Goal: Task Accomplishment & Management: Complete application form

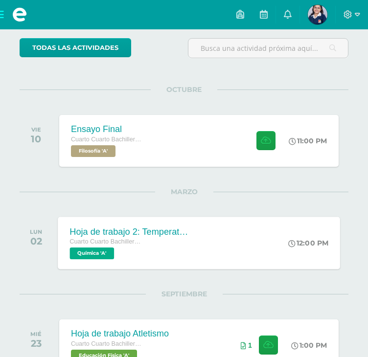
scroll to position [50, 0]
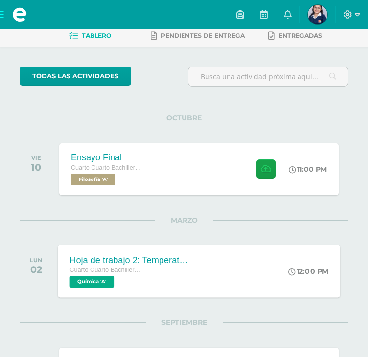
click at [231, 268] on div "Hoja de trabajo 2: Temperatura Cuarto Cuarto Bachillerato en Ciencias y Letras …" at bounding box center [199, 271] width 282 height 52
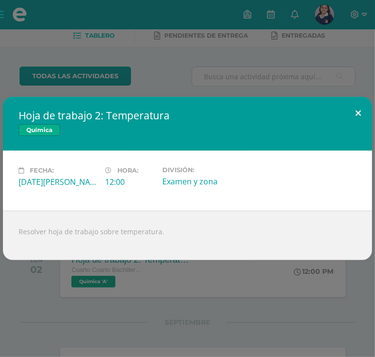
click at [362, 116] on button at bounding box center [359, 113] width 28 height 33
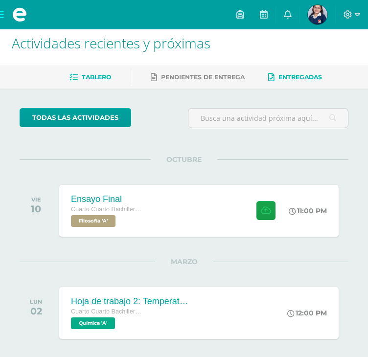
scroll to position [0, 0]
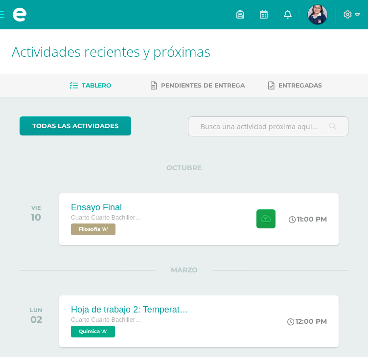
click at [284, 13] on icon at bounding box center [288, 14] width 8 height 9
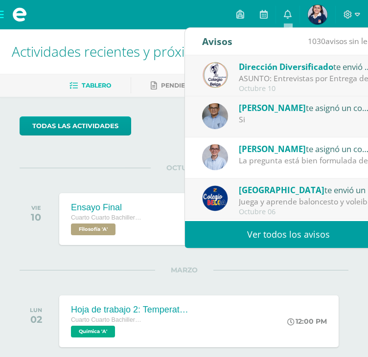
click at [270, 160] on div "La pregunta está bien formulada desde la fenomenología, ya que permite explorar…" at bounding box center [307, 160] width 136 height 11
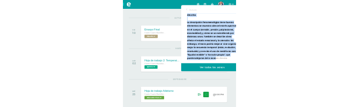
scroll to position [148, 0]
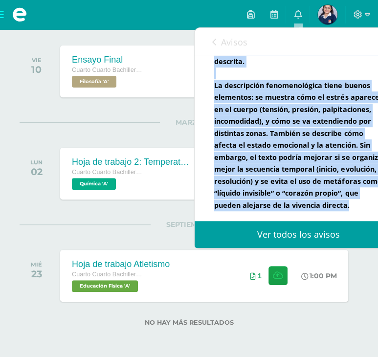
drag, startPoint x: 216, startPoint y: 90, endPoint x: 345, endPoint y: 207, distance: 173.5
click at [345, 207] on div "[PERSON_NAME] te asignó un comentario en Avance de ensayo final para Filosofía …" at bounding box center [298, 56] width 168 height 312
copy b "a pregunta está bien formulada desde la fenomenología, ya que permite explorar …"
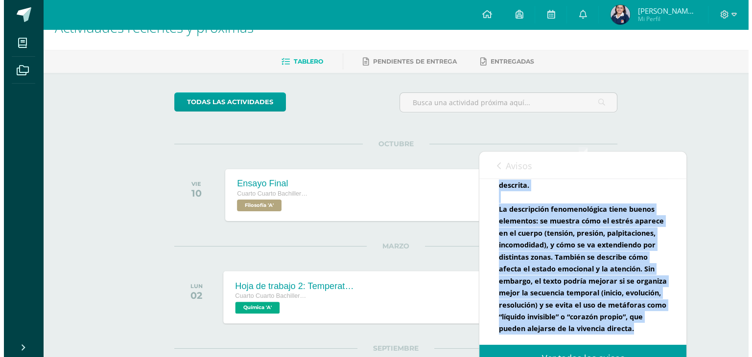
scroll to position [0, 0]
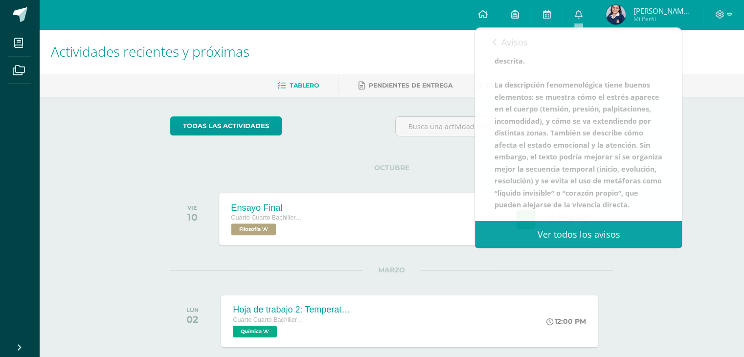
click at [287, 224] on div "Cuarto Cuarto Bachillerato en Ciencias y Letras con Orientación en Computación …" at bounding box center [268, 224] width 74 height 23
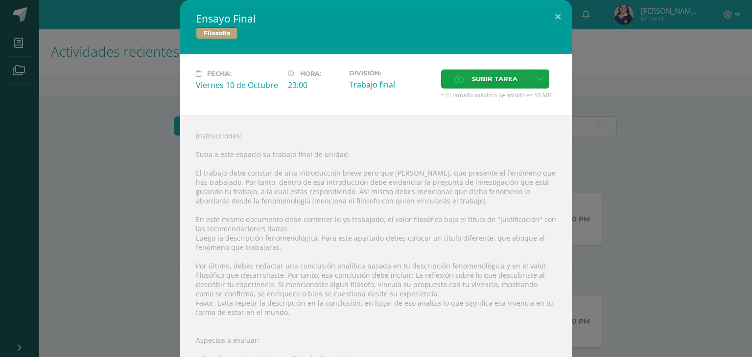
click at [265, 307] on div "Instrucciones: Suba a este espacio su trabajo final de unidad. El trabajo debe …" at bounding box center [375, 299] width 391 height 368
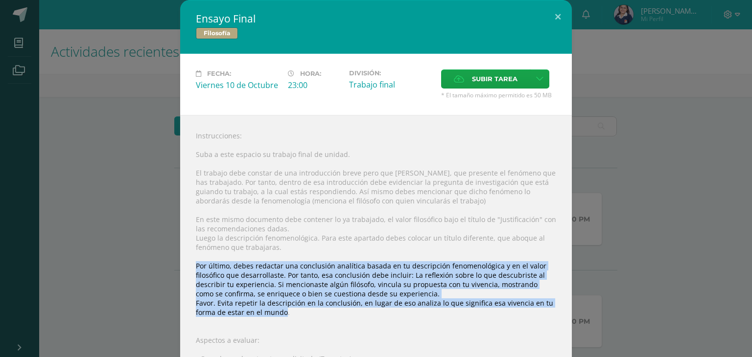
drag, startPoint x: 282, startPoint y: 314, endPoint x: 186, endPoint y: 266, distance: 107.5
click at [186, 266] on div "Instrucciones: Suba a este espacio su trabajo final de unidad. El trabajo debe …" at bounding box center [375, 299] width 391 height 368
copy div "Por último, debes redactar una conclusión analítica basada en tu descripción fe…"
click at [375, 78] on label "Subir tarea" at bounding box center [485, 78] width 89 height 19
click at [0, 0] on input "Subir tarea" at bounding box center [0, 0] width 0 height 0
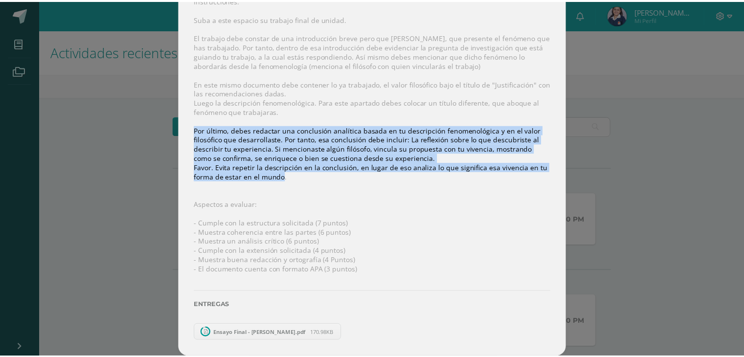
scroll to position [121, 0]
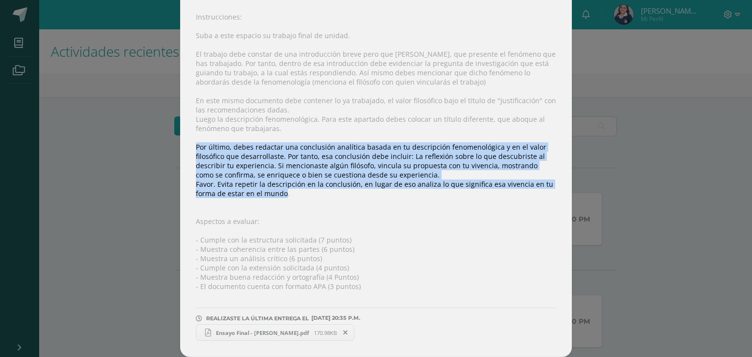
click at [249, 334] on span "Ensayo Final - [PERSON_NAME].pdf" at bounding box center [262, 332] width 103 height 7
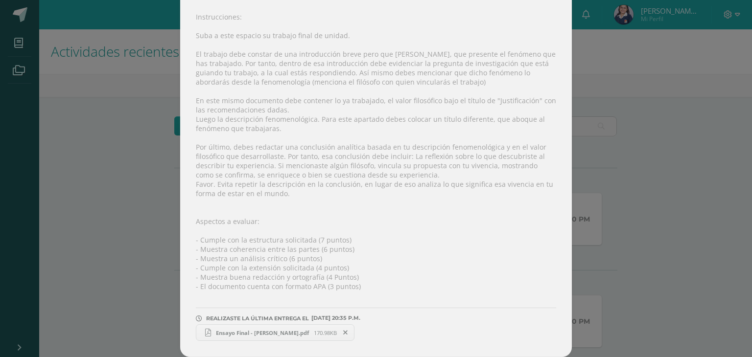
click at [133, 204] on div "Ensayo Final Filosofía Fecha: [DATE] Hora: 23:00 División: Trabajo final" at bounding box center [376, 119] width 744 height 476
